Goal: Task Accomplishment & Management: Manage account settings

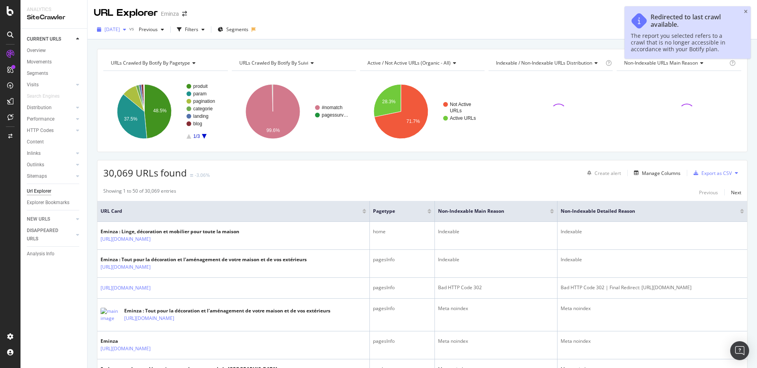
click at [108, 28] on span "[DATE]" at bounding box center [111, 29] width 15 height 7
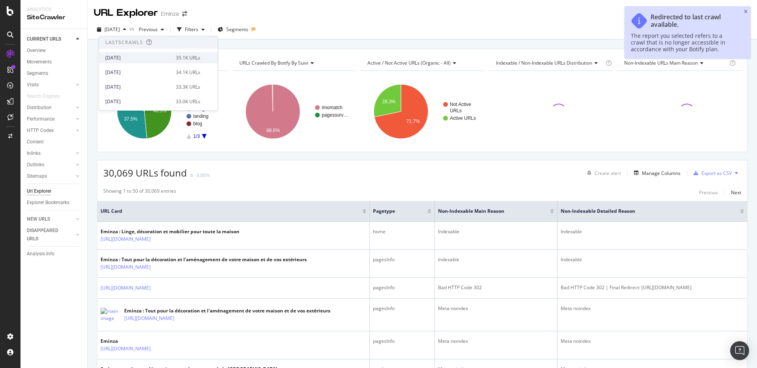
click at [127, 55] on div "[DATE]" at bounding box center [138, 57] width 66 height 7
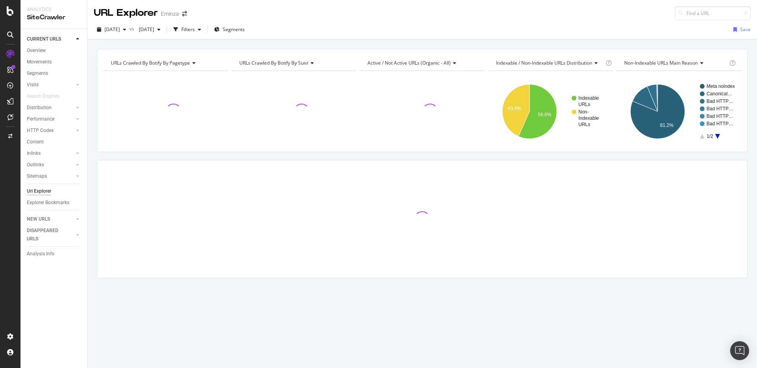
click at [181, 27] on div "button" at bounding box center [175, 29] width 11 height 11
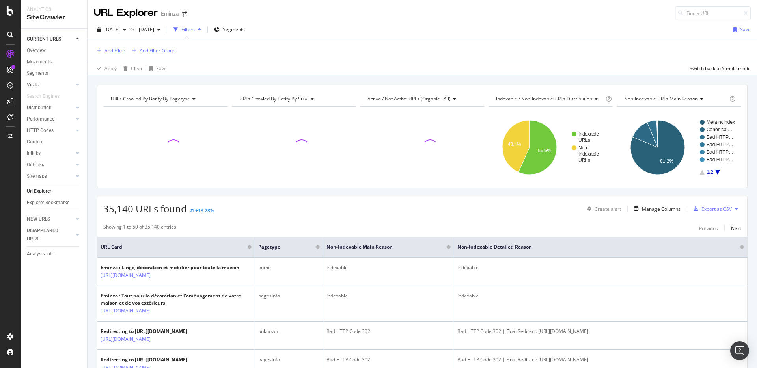
click at [117, 50] on div "Add Filter" at bounding box center [114, 50] width 21 height 7
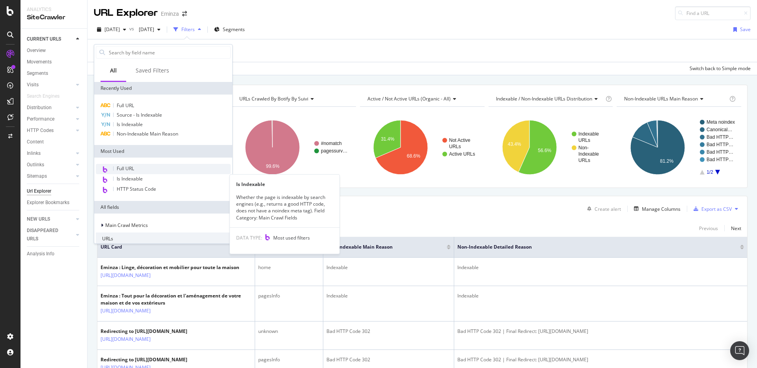
click at [136, 166] on div "Full URL" at bounding box center [163, 169] width 135 height 10
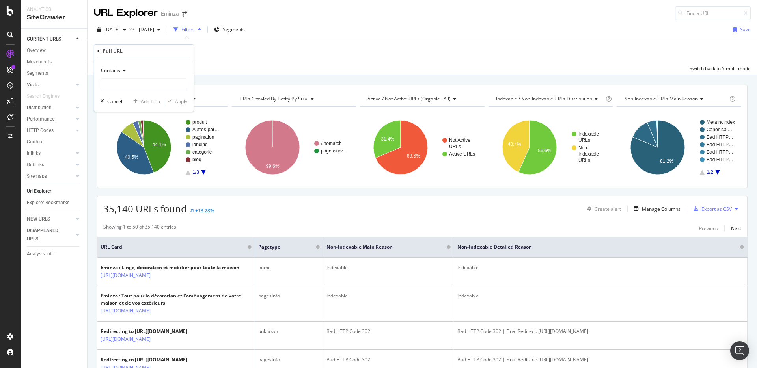
click at [123, 73] on div "Contains" at bounding box center [144, 70] width 87 height 13
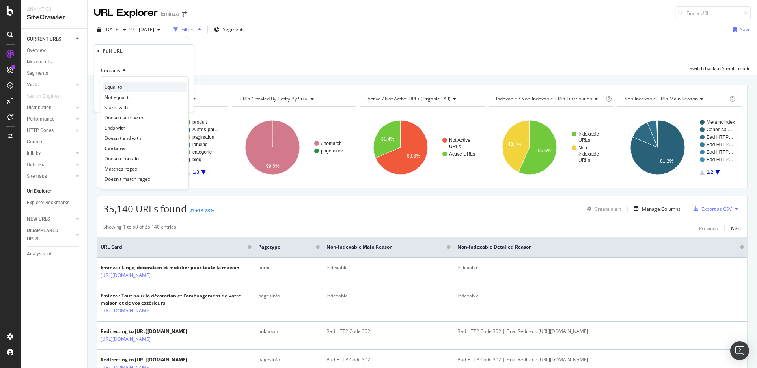
click at [153, 84] on div "Equal to" at bounding box center [145, 87] width 84 height 10
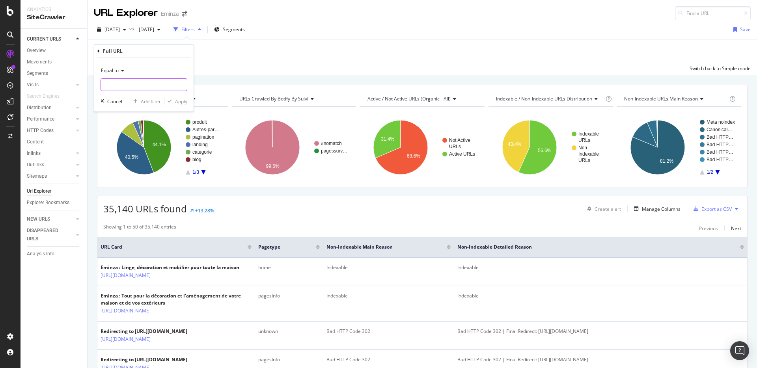
click at [153, 84] on input "text" at bounding box center [144, 84] width 86 height 13
paste input "[URL][DOMAIN_NAME][PERSON_NAME]"
type input "[URL][DOMAIN_NAME][PERSON_NAME]"
click at [181, 103] on div "Apply" at bounding box center [181, 101] width 12 height 7
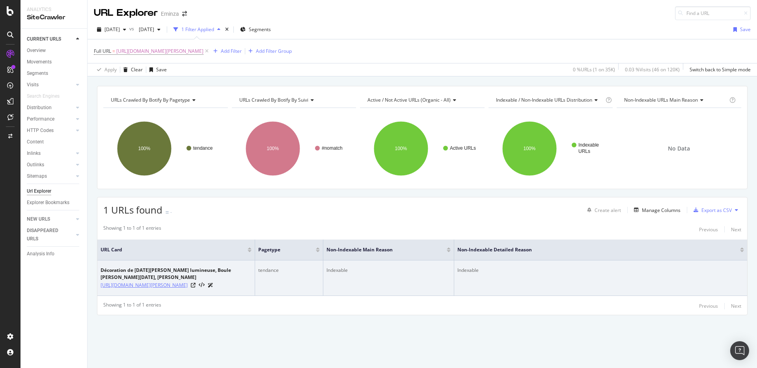
click at [172, 285] on link "[URL][DOMAIN_NAME][PERSON_NAME]" at bounding box center [144, 285] width 87 height 8
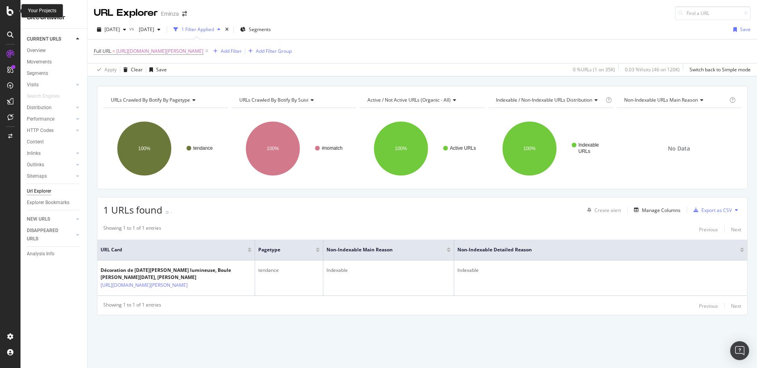
click at [11, 8] on icon at bounding box center [10, 10] width 7 height 9
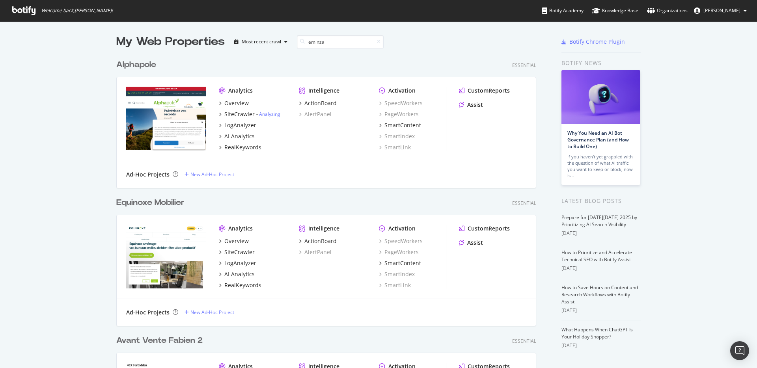
scroll to position [132, 420]
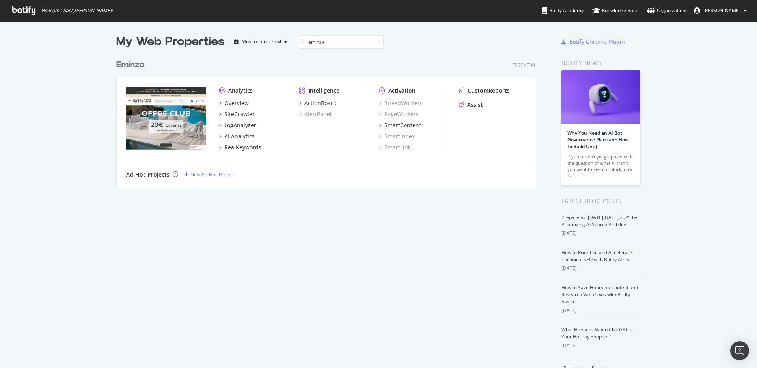
type input "eminza"
click at [144, 61] on div "Eminza" at bounding box center [132, 64] width 32 height 11
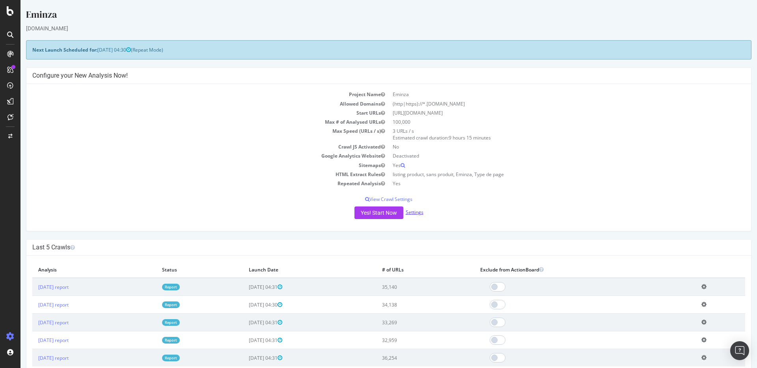
click at [414, 211] on link "Settings" at bounding box center [415, 212] width 18 height 7
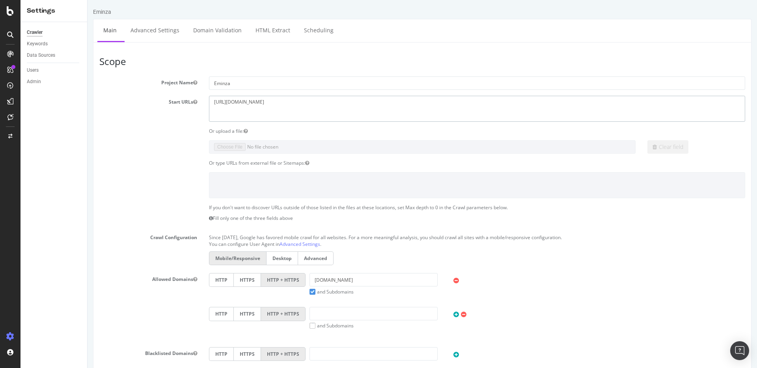
click at [243, 109] on textarea "[URL][DOMAIN_NAME]" at bounding box center [477, 109] width 536 height 26
paste textarea "[DOMAIN_NAME]"
click at [239, 103] on textarea "[URL][DOMAIN_NAME]" at bounding box center [477, 109] width 536 height 26
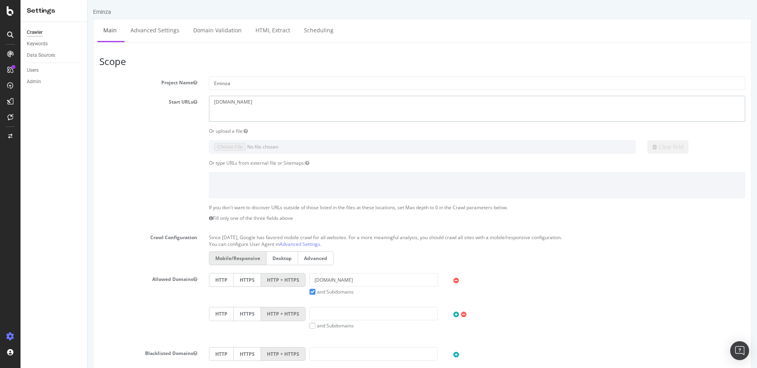
click at [239, 103] on textarea "[URL][DOMAIN_NAME]" at bounding box center [477, 109] width 536 height 26
paste textarea "[URL][DOMAIN_NAME]"
type textarea "[URL][DOMAIN_NAME]"
click at [147, 125] on section "Project Name Eminza Start URLs [URL][DOMAIN_NAME] Or upload a file: Clear field…" at bounding box center [422, 238] width 646 height 324
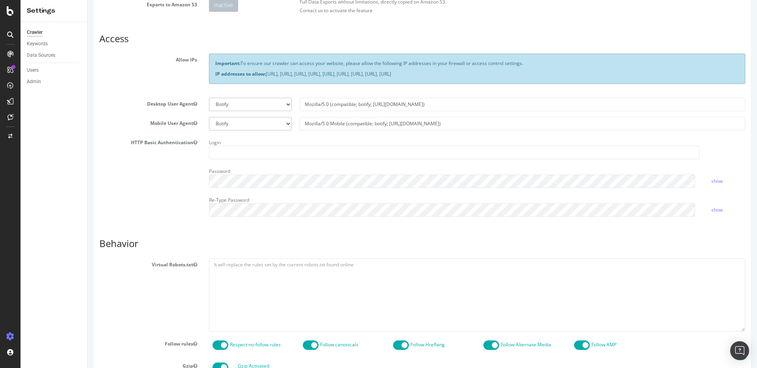
scroll to position [145, 0]
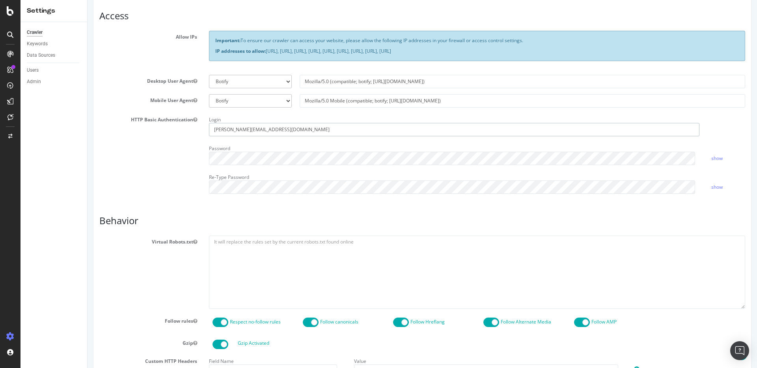
click at [269, 129] on input "[PERSON_NAME][EMAIL_ADDRESS][DOMAIN_NAME]" at bounding box center [454, 129] width 490 height 13
click at [179, 149] on div "HTTP Basic Authentication Login [EMAIL_ADDRESS][DOMAIN_NAME] Password show Re-T…" at bounding box center [422, 157] width 658 height 86
click at [226, 133] on input "[PERSON_NAME][EMAIL_ADDRESS][DOMAIN_NAME]" at bounding box center [454, 129] width 490 height 13
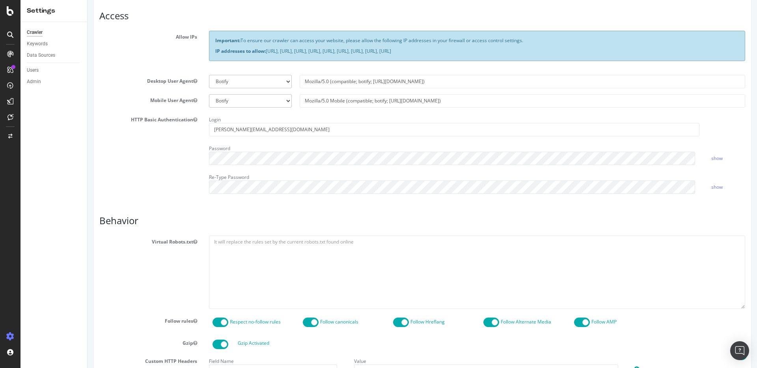
click at [278, 169] on div "Login [PERSON_NAME][EMAIL_ADDRESS][DOMAIN_NAME] Password show Re-Type Password …" at bounding box center [477, 157] width 548 height 86
click at [305, 134] on input "[PERSON_NAME][EMAIL_ADDRESS][DOMAIN_NAME]" at bounding box center [454, 129] width 490 height 13
paste input "eminza_qa"
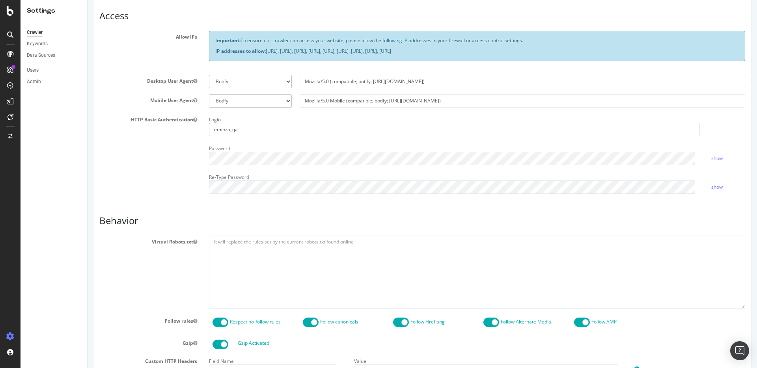
type input "eminza_qa"
click at [145, 148] on div "HTTP Basic Authentication Login eminza_qa Password show Re-Type Password show" at bounding box center [422, 157] width 658 height 86
click at [183, 167] on div "HTTP Basic Authentication Login eminza_qa Password show Re-Type Password show" at bounding box center [422, 157] width 658 height 86
click at [251, 209] on div "Report features Content Quality Evaluate Content Quality Identify areas of your…" at bounding box center [422, 217] width 646 height 613
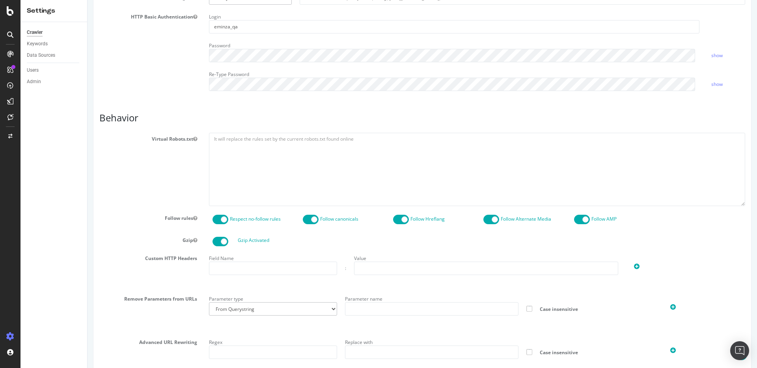
scroll to position [321, 0]
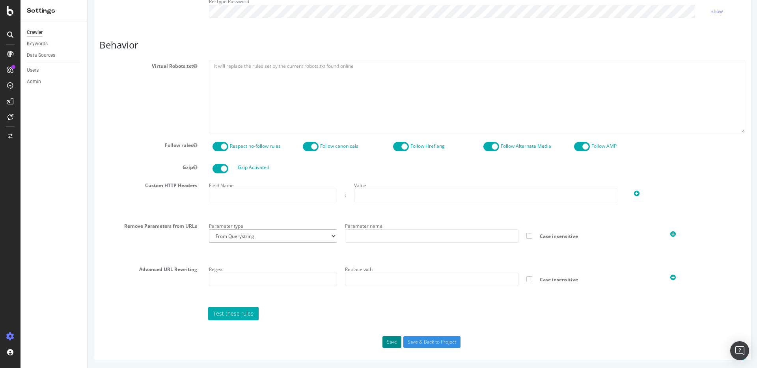
click at [386, 338] on button "Save" at bounding box center [391, 342] width 19 height 12
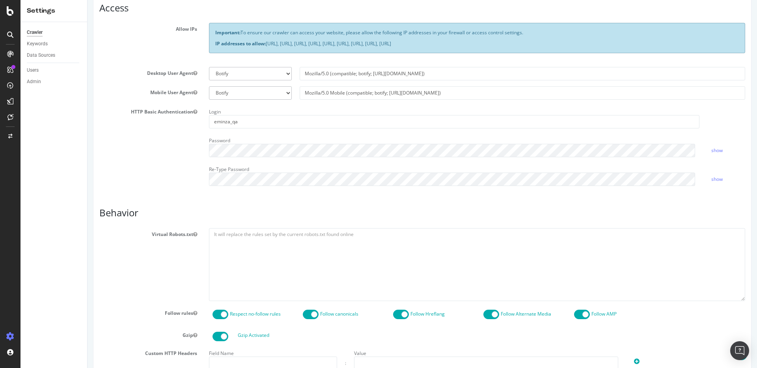
scroll to position [382, 0]
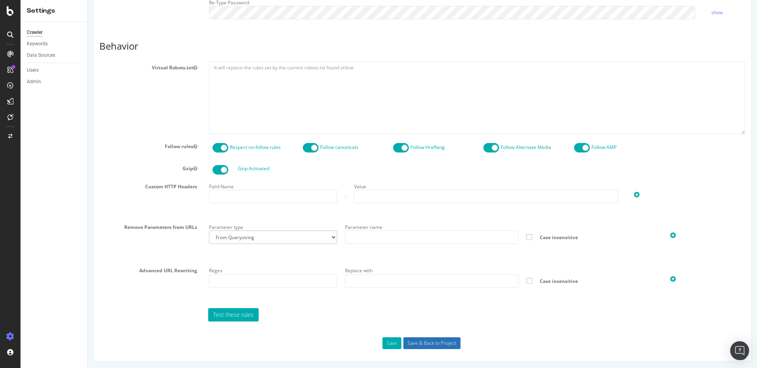
click at [425, 341] on input "Save & Back to Project" at bounding box center [431, 343] width 57 height 12
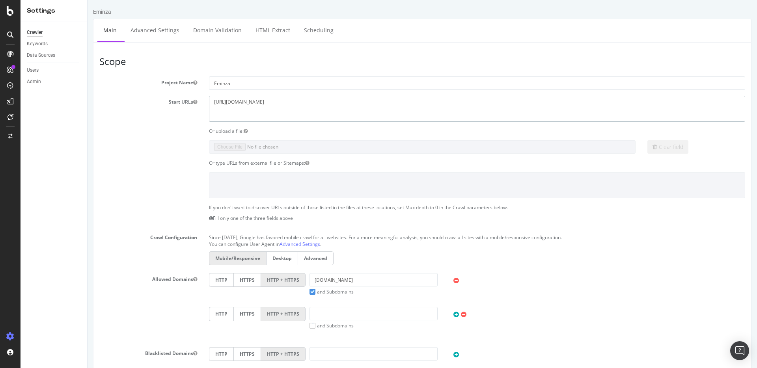
click at [235, 103] on textarea "[URL][DOMAIN_NAME]" at bounding box center [477, 109] width 536 height 26
paste textarea "[DOMAIN_NAME]"
type textarea "[URL][DOMAIN_NAME]"
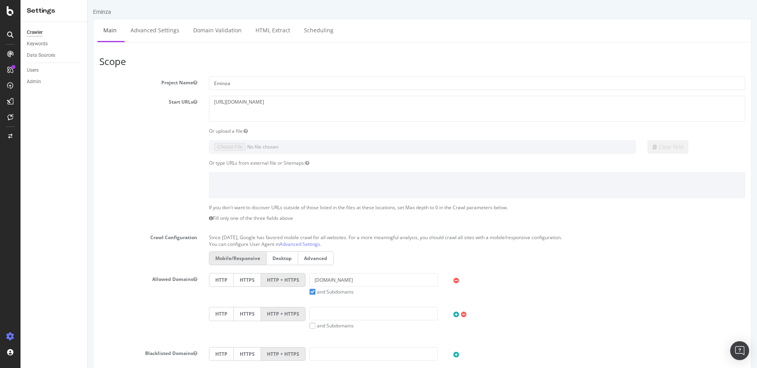
click at [179, 151] on div "Clear field" at bounding box center [422, 146] width 658 height 13
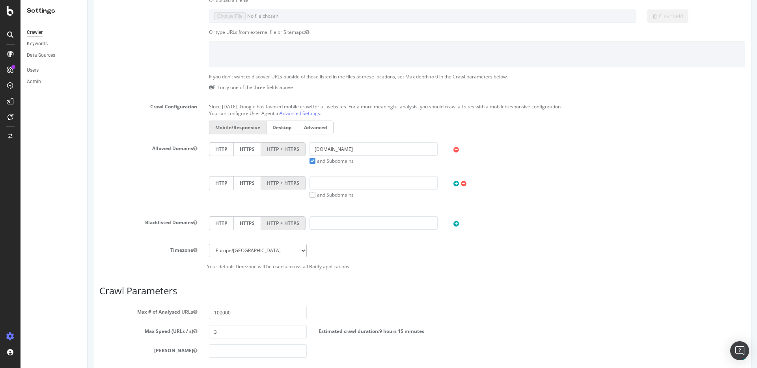
scroll to position [256, 0]
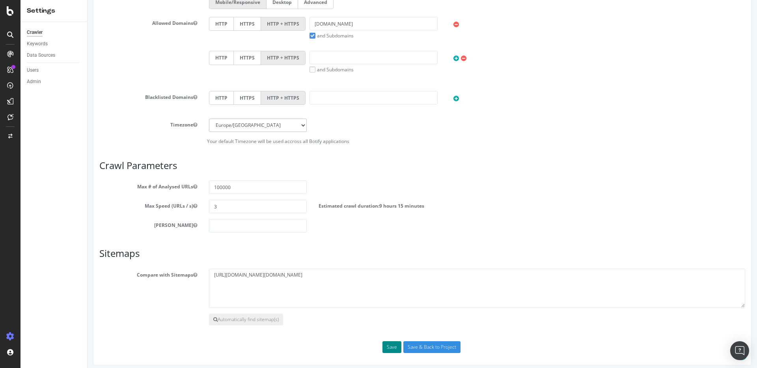
click at [391, 345] on button "Save" at bounding box center [391, 347] width 19 height 12
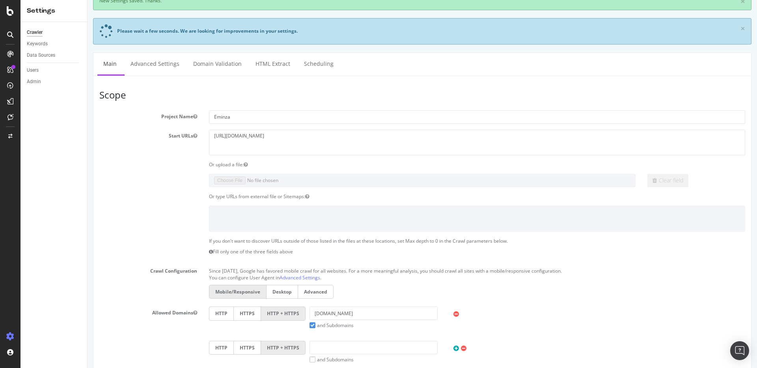
scroll to position [64, 0]
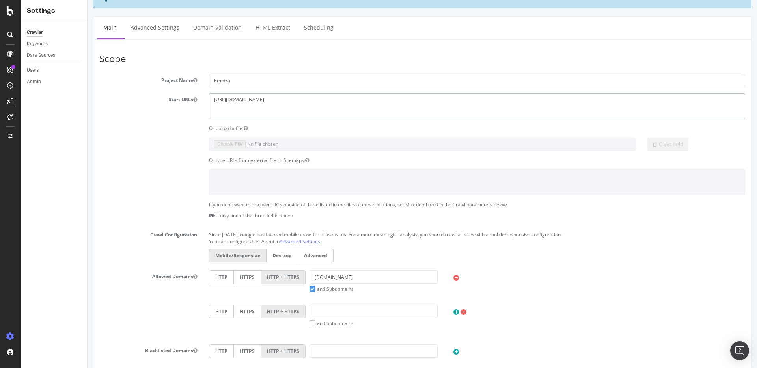
click at [239, 103] on textarea "[URL][DOMAIN_NAME]" at bounding box center [477, 106] width 536 height 26
click at [245, 101] on textarea "[URL][DOMAIN_NAME]" at bounding box center [477, 106] width 536 height 26
click at [243, 101] on textarea "[URL][DOMAIN_NAME]" at bounding box center [477, 106] width 536 height 26
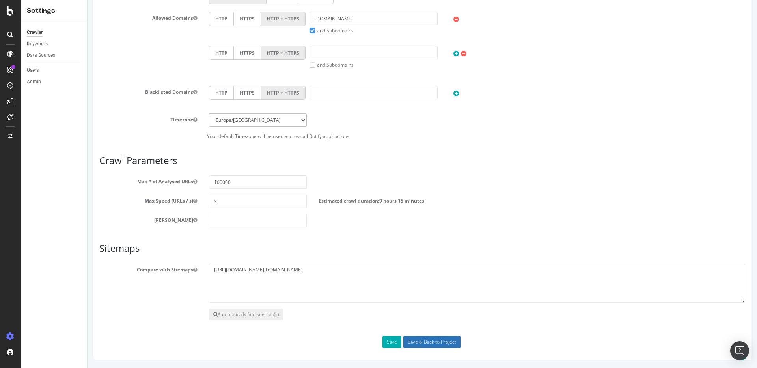
click at [419, 342] on input "Save & Back to Project" at bounding box center [431, 342] width 57 height 12
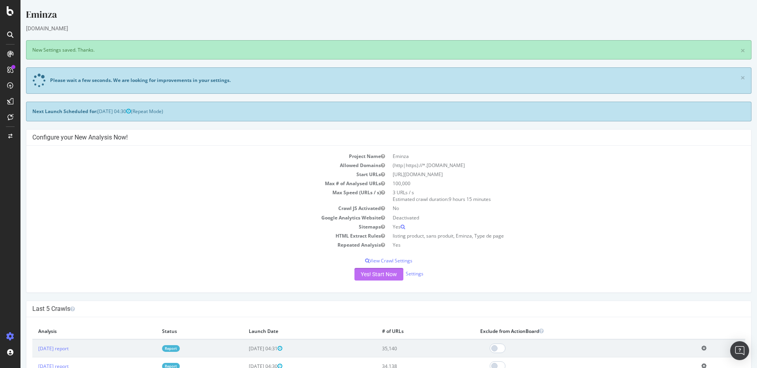
click at [384, 273] on button "Yes! Start Now" at bounding box center [378, 274] width 49 height 13
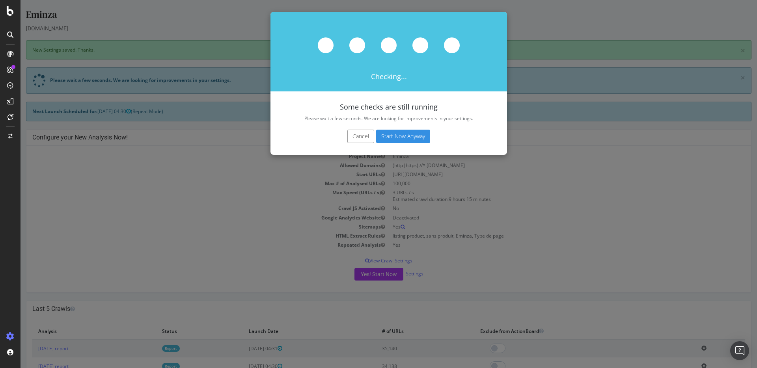
click at [355, 132] on button "Cancel" at bounding box center [360, 136] width 27 height 13
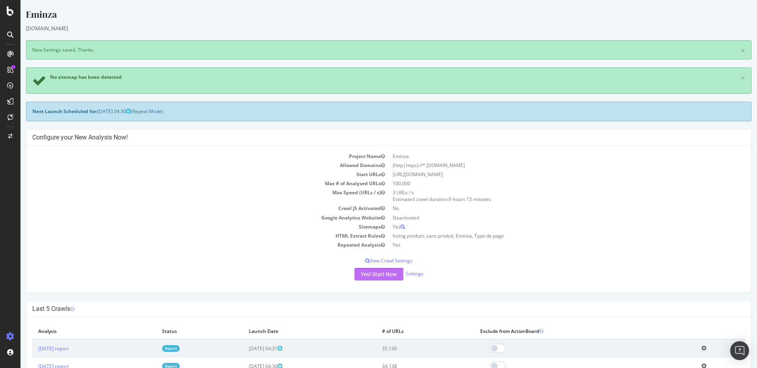
click at [376, 277] on button "Yes! Start Now" at bounding box center [378, 274] width 49 height 13
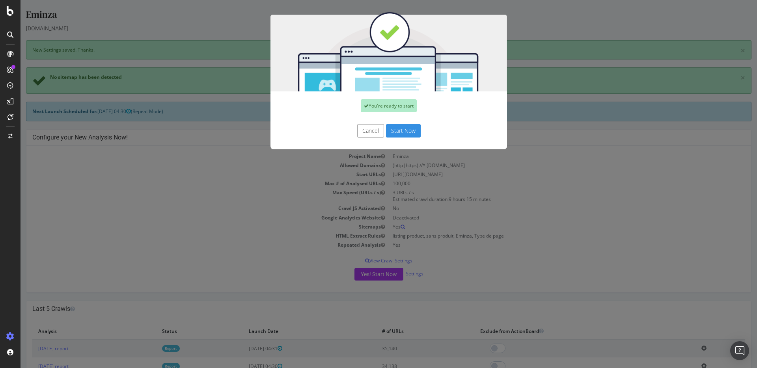
click at [407, 134] on button "Start Now" at bounding box center [403, 130] width 35 height 13
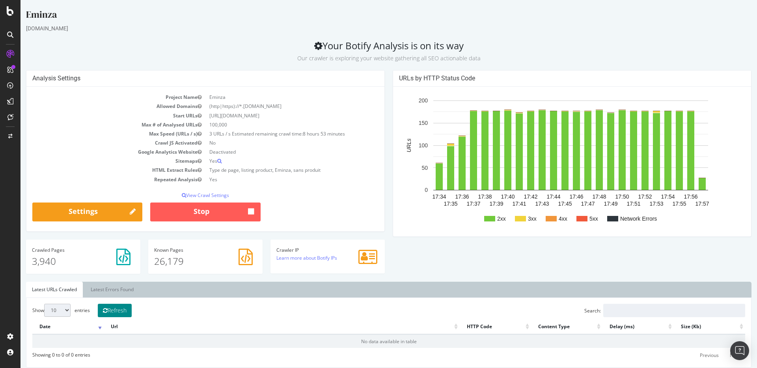
click at [125, 311] on button "Refresh" at bounding box center [115, 310] width 34 height 13
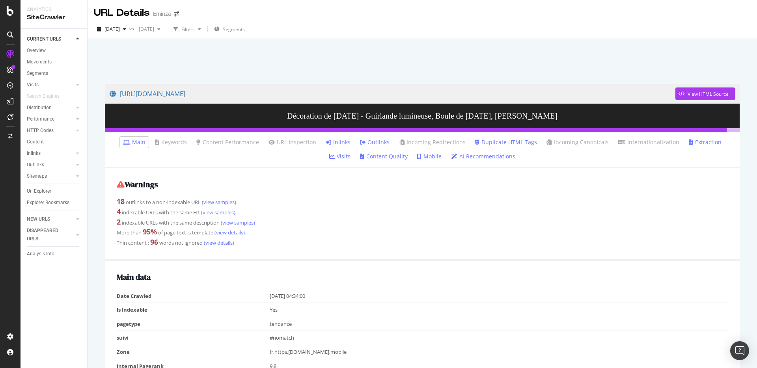
click at [326, 144] on link "Inlinks" at bounding box center [338, 142] width 25 height 8
